Goal: Transaction & Acquisition: Purchase product/service

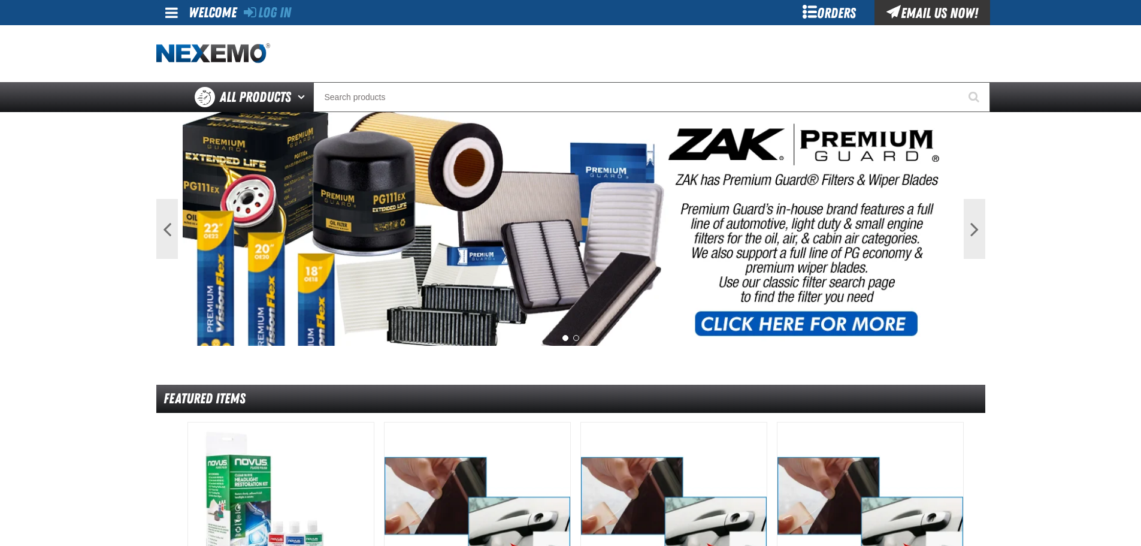
click at [175, 18] on span at bounding box center [171, 12] width 13 height 14
click at [175, 33] on link "Log In Log In" at bounding box center [178, 35] width 32 height 11
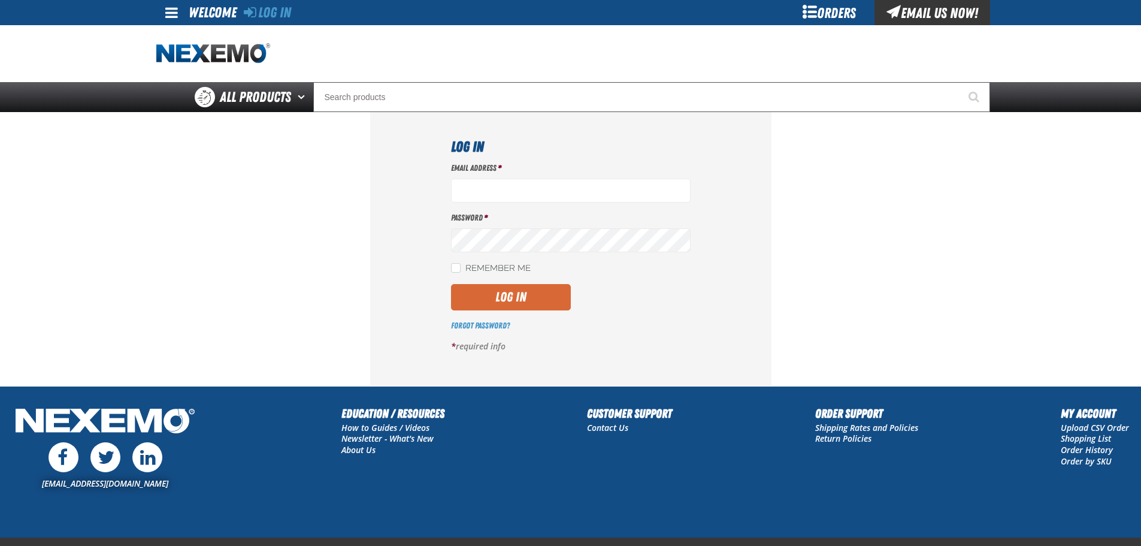
type input "[EMAIL_ADDRESS][DOMAIN_NAME]"
click at [537, 302] on button "Log In" at bounding box center [511, 297] width 120 height 26
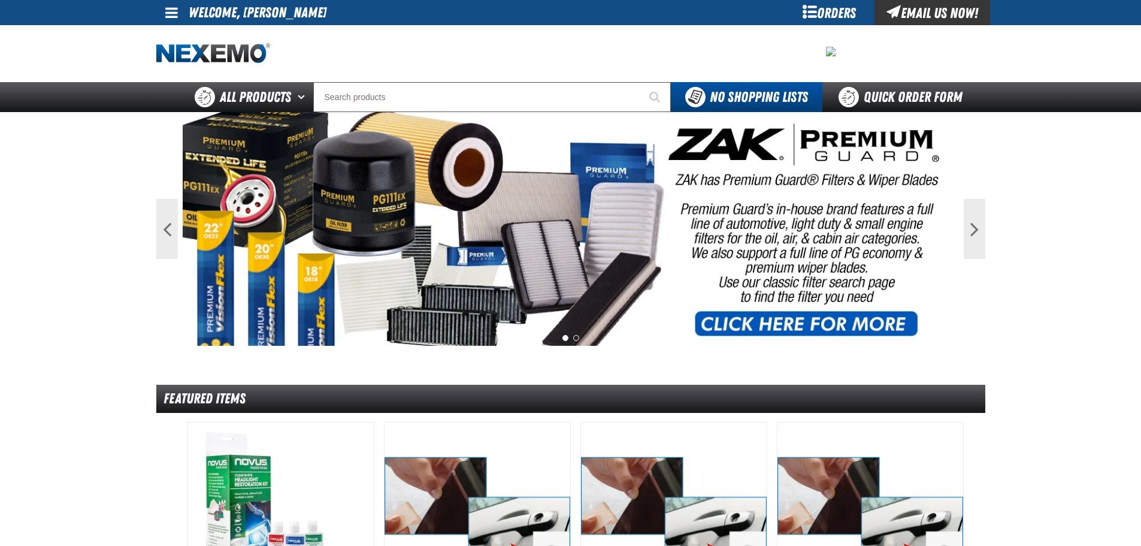
click at [171, 17] on span at bounding box center [171, 12] width 13 height 14
click at [177, 37] on link "My Account My Account" at bounding box center [188, 35] width 53 height 11
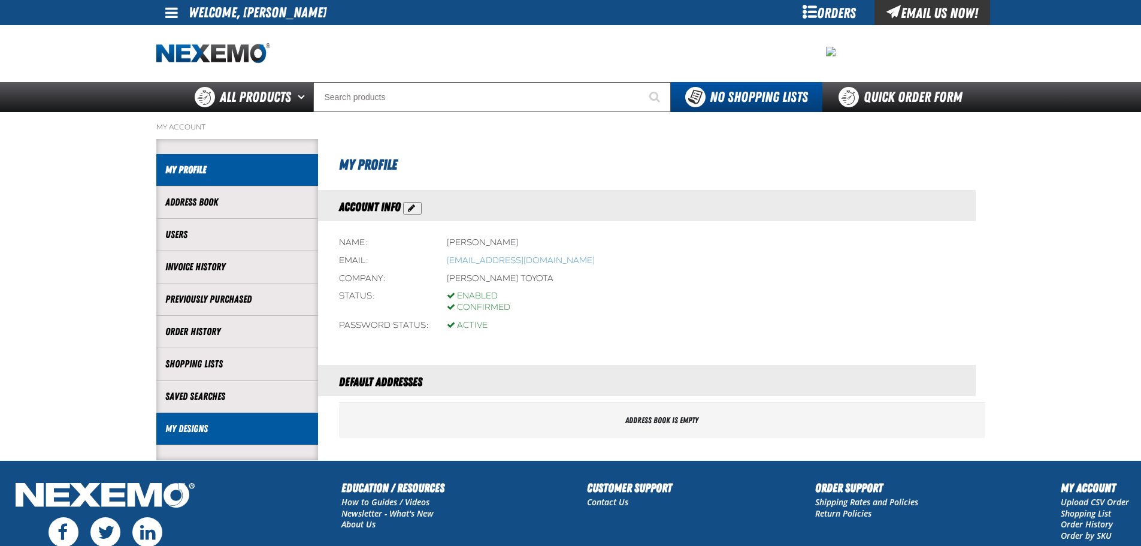
click at [262, 432] on link "My Designs" at bounding box center [237, 429] width 144 height 14
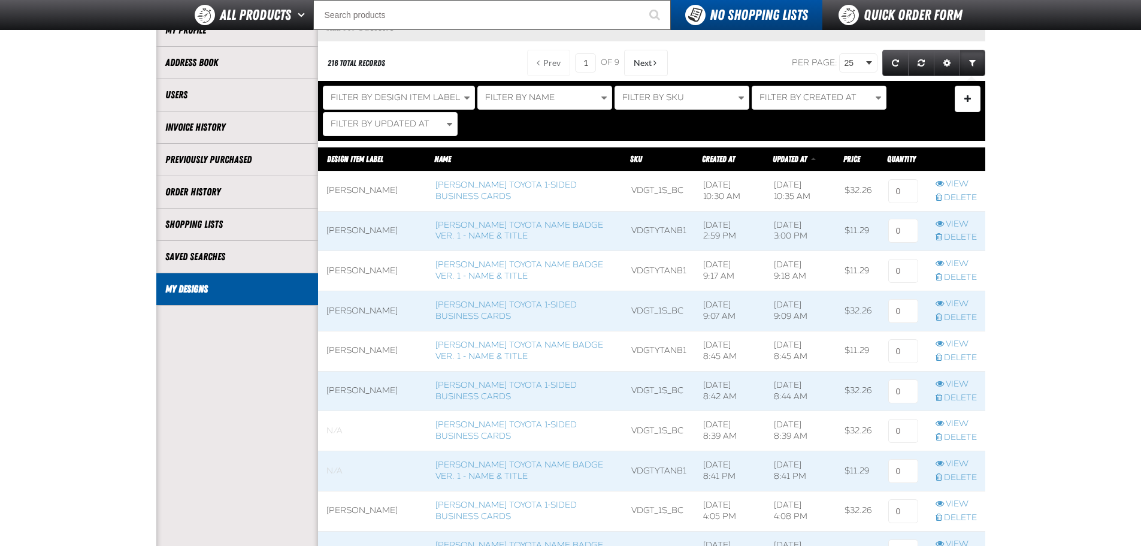
scroll to position [120, 0]
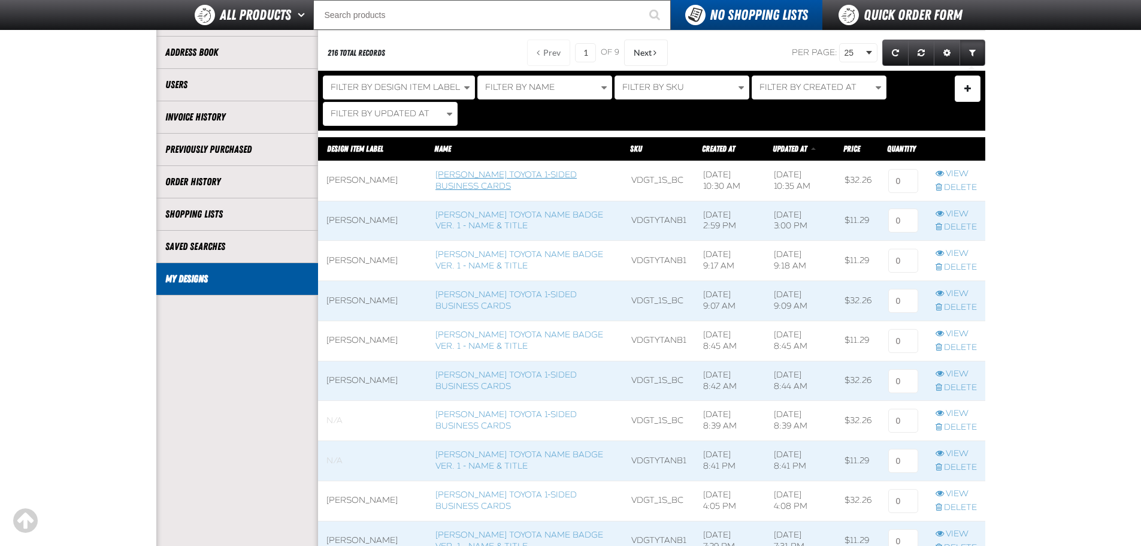
click at [453, 190] on link "[PERSON_NAME] Toyota 1-sided Business Cards" at bounding box center [505, 180] width 141 height 22
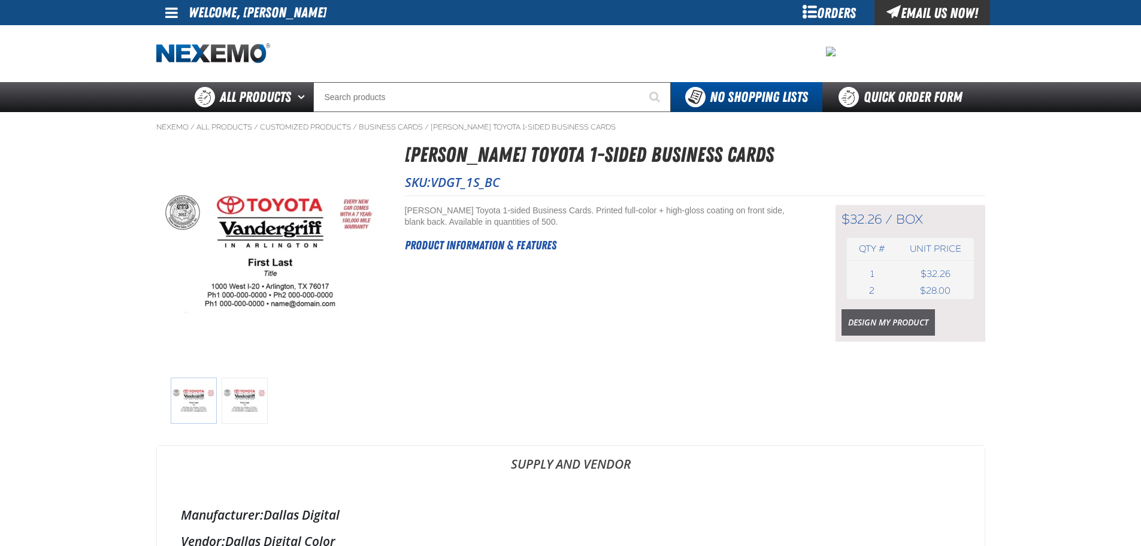
click at [892, 323] on link "Design My Product" at bounding box center [887, 322] width 93 height 26
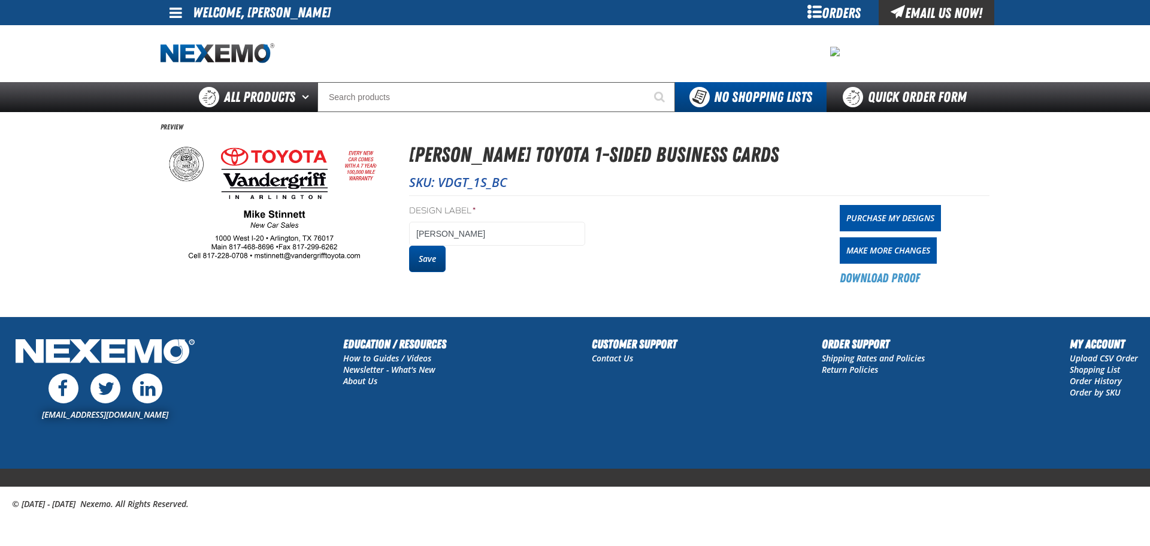
click at [435, 257] on button "Save" at bounding box center [427, 259] width 37 height 26
click at [435, 258] on button "Save" at bounding box center [427, 259] width 37 height 26
click at [909, 214] on link "Purchase My Designs" at bounding box center [890, 218] width 101 height 26
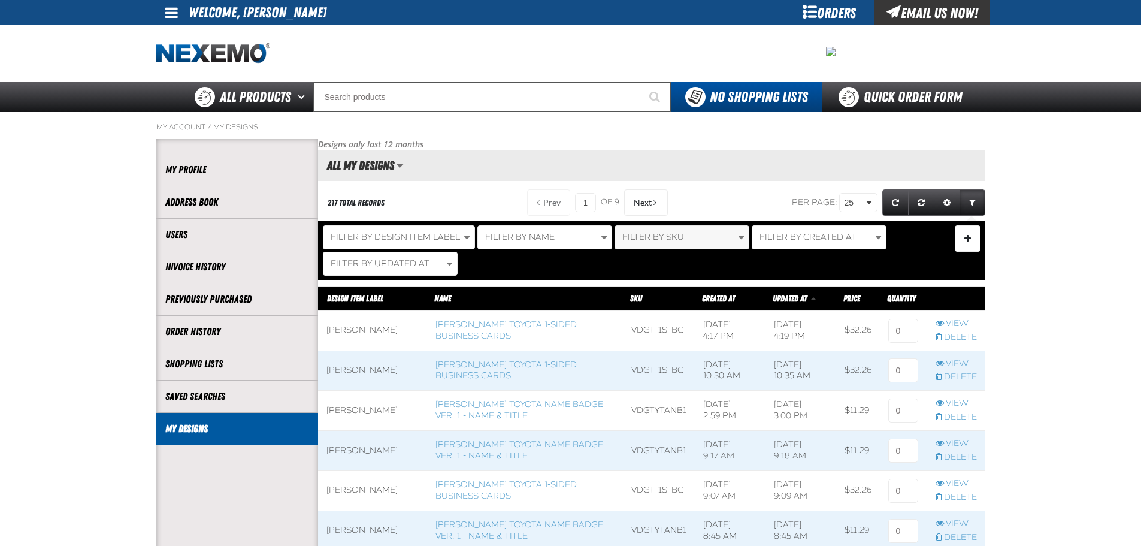
scroll to position [1, 1]
click at [901, 325] on input at bounding box center [903, 331] width 30 height 24
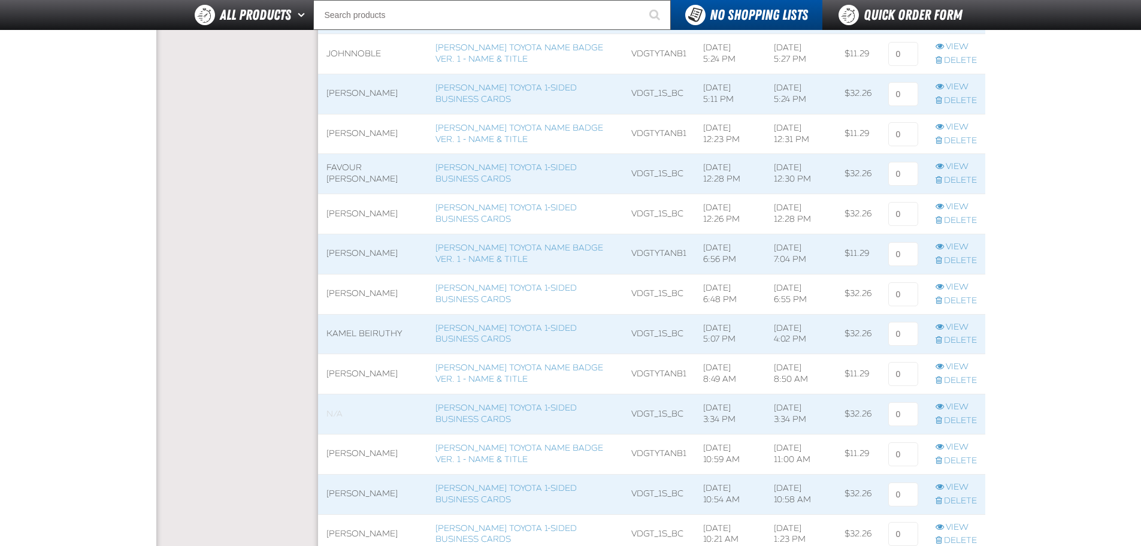
scroll to position [1055, 0]
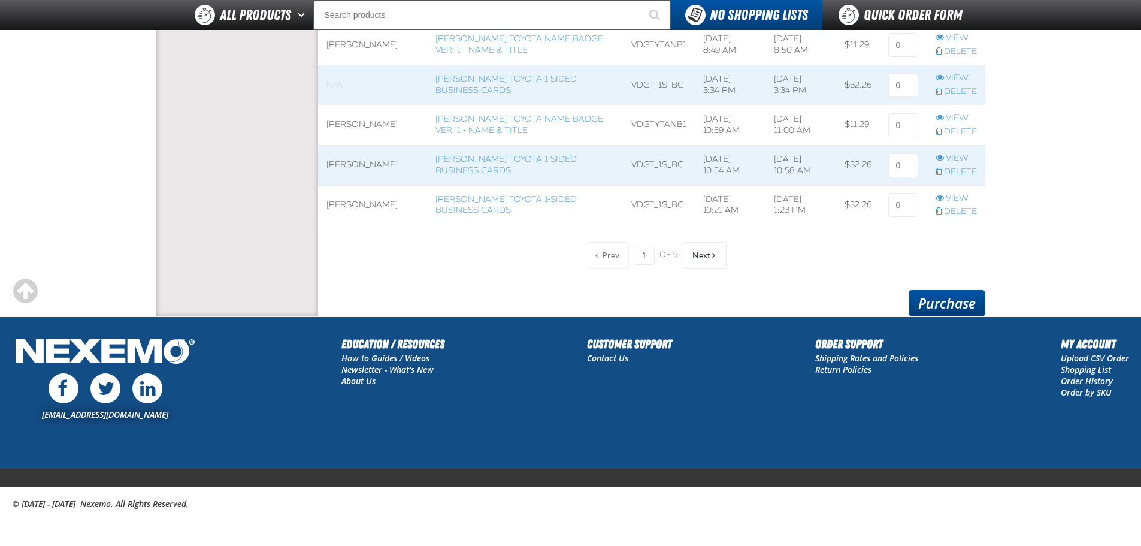
type input "1"
click at [941, 295] on link "Purchase" at bounding box center [947, 303] width 77 height 26
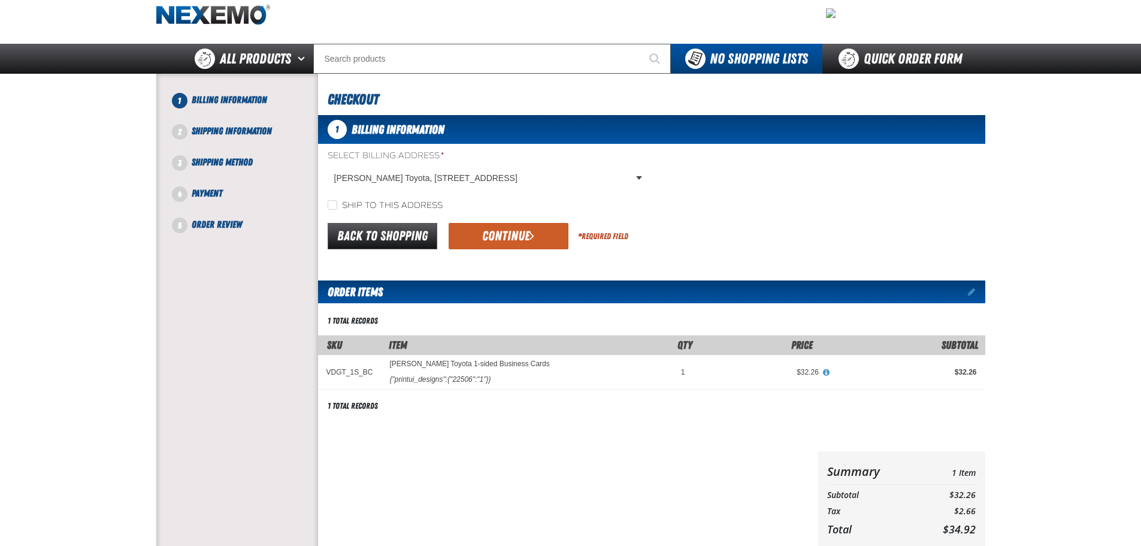
scroll to position [60, 0]
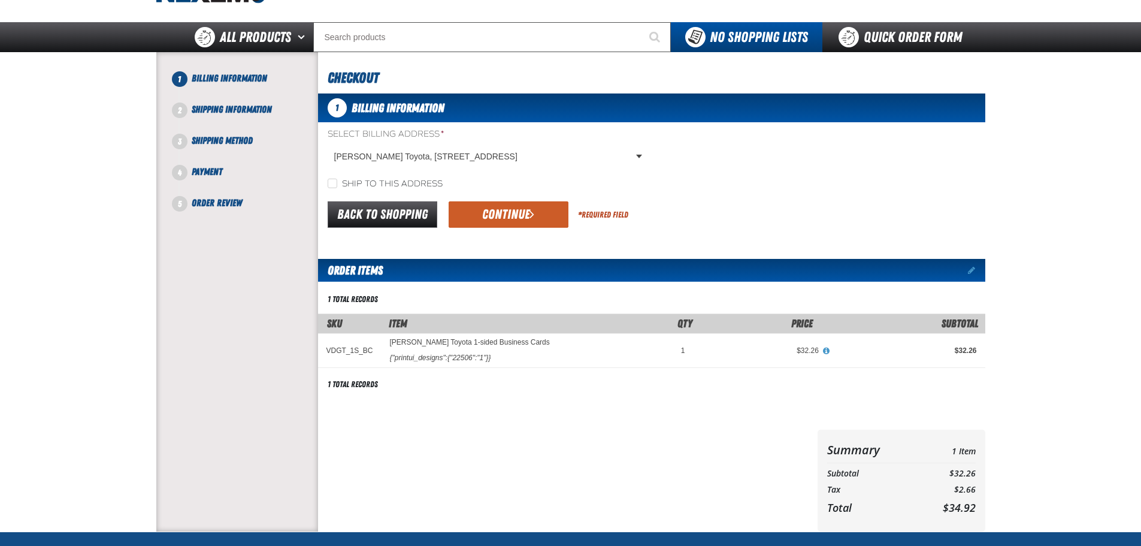
click at [362, 187] on label "Ship to this address" at bounding box center [385, 183] width 115 height 11
click at [337, 187] on input "Ship to this address" at bounding box center [333, 183] width 10 height 10
checkbox input "true"
click at [504, 217] on button "Continue" at bounding box center [509, 214] width 120 height 26
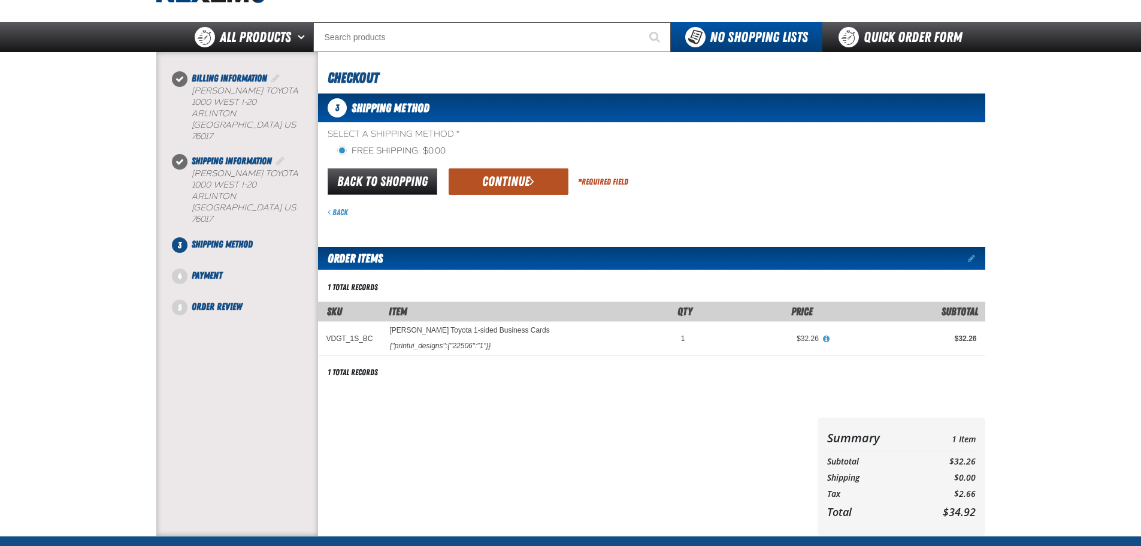
click at [534, 184] on span "submit" at bounding box center [531, 180] width 5 height 13
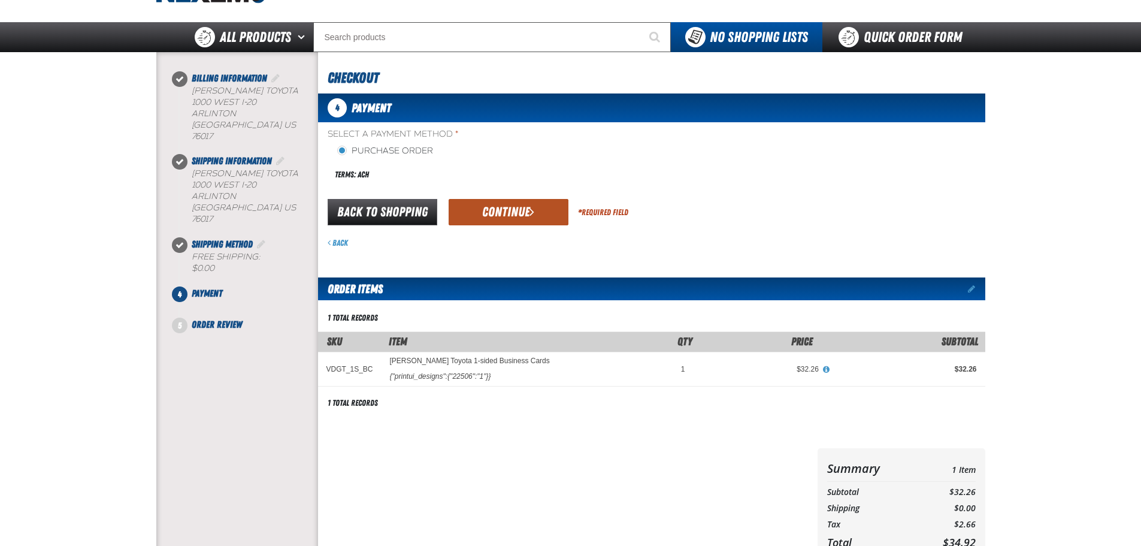
click at [501, 219] on button "Continue" at bounding box center [509, 212] width 120 height 26
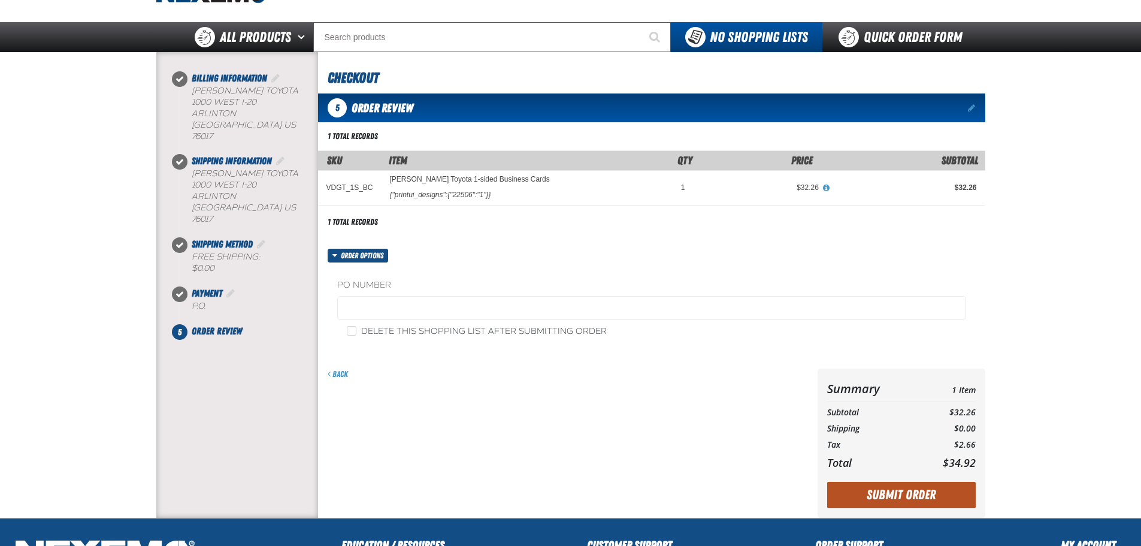
click at [874, 494] on button "Submit Order" at bounding box center [901, 495] width 149 height 26
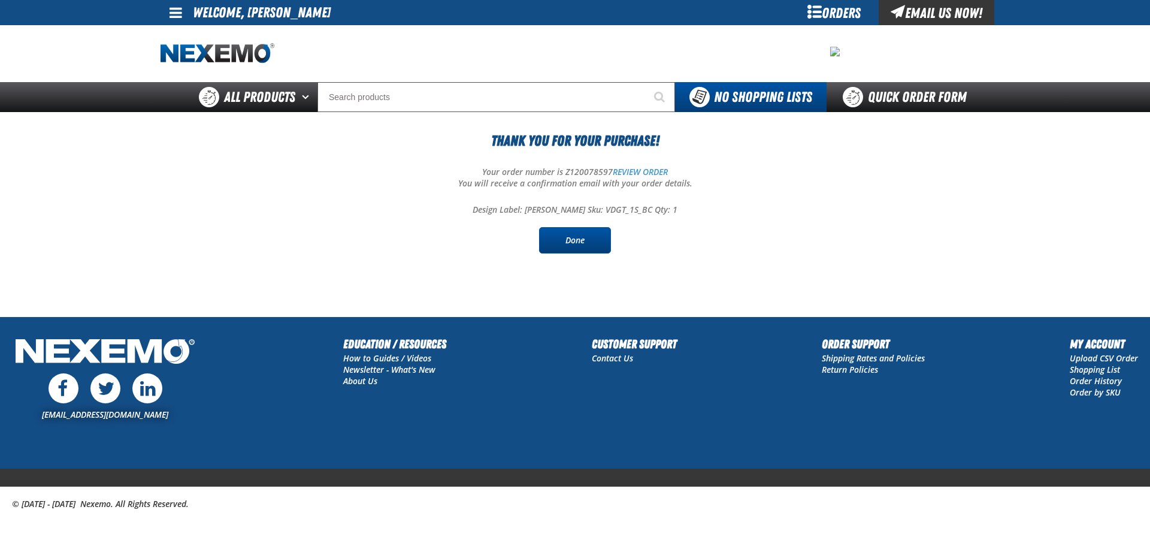
click at [592, 243] on link "Done" at bounding box center [575, 240] width 72 height 26
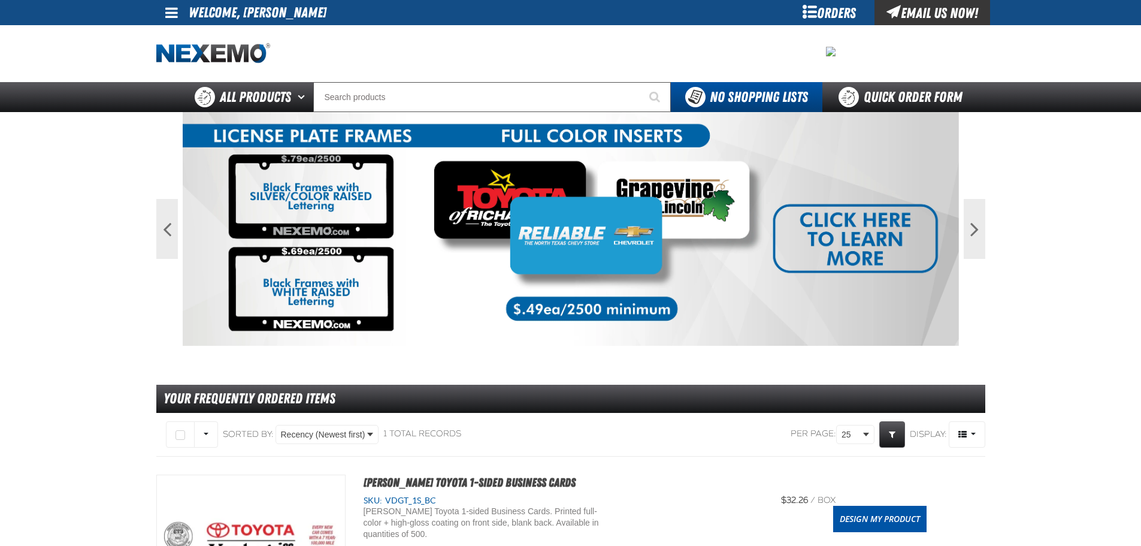
click at [819, 38] on div at bounding box center [570, 53] width 829 height 57
